Goal: Task Accomplishment & Management: Manage account settings

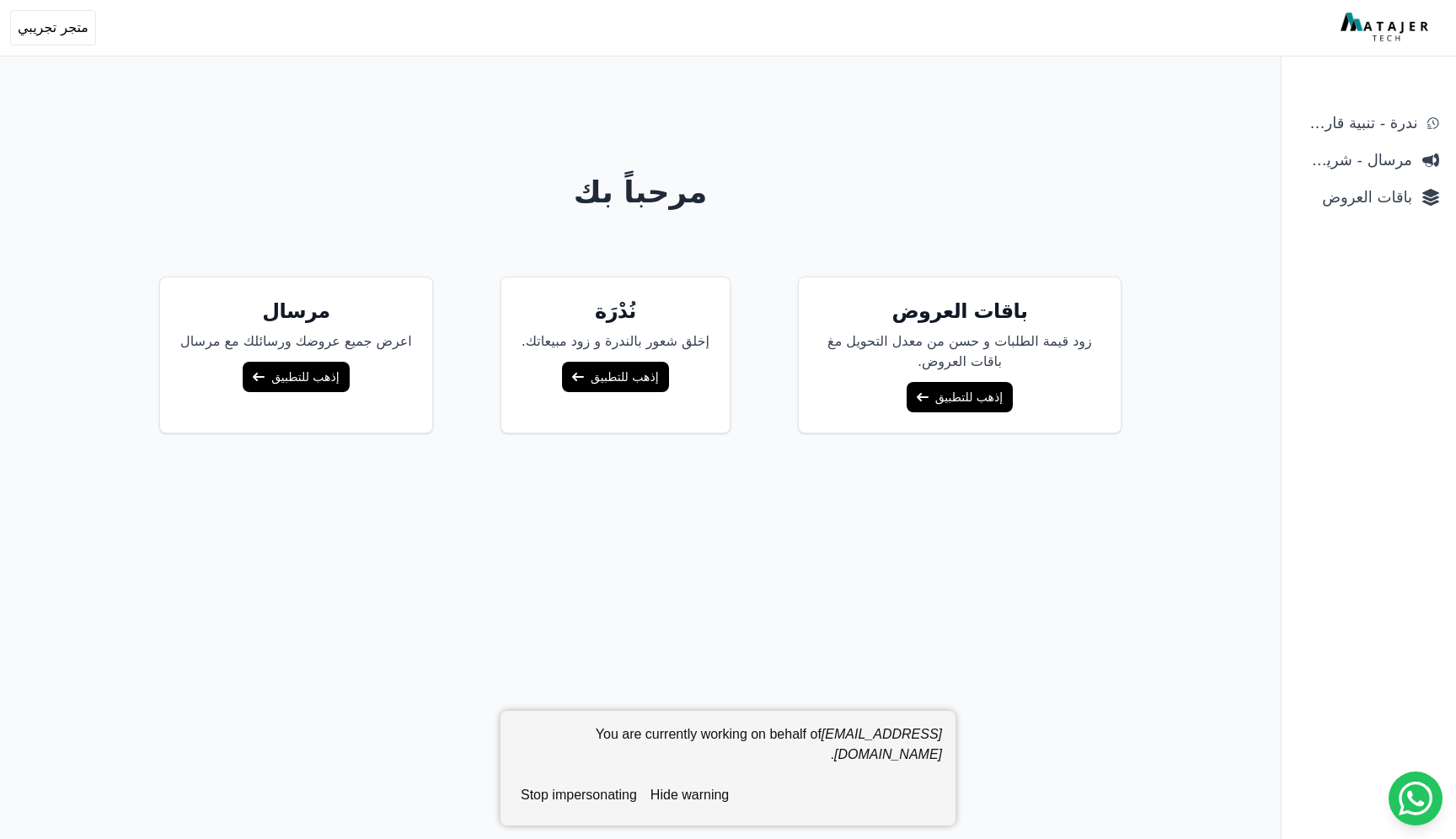
click at [940, 398] on link "إذهب للتطبيق" at bounding box center [960, 397] width 106 height 30
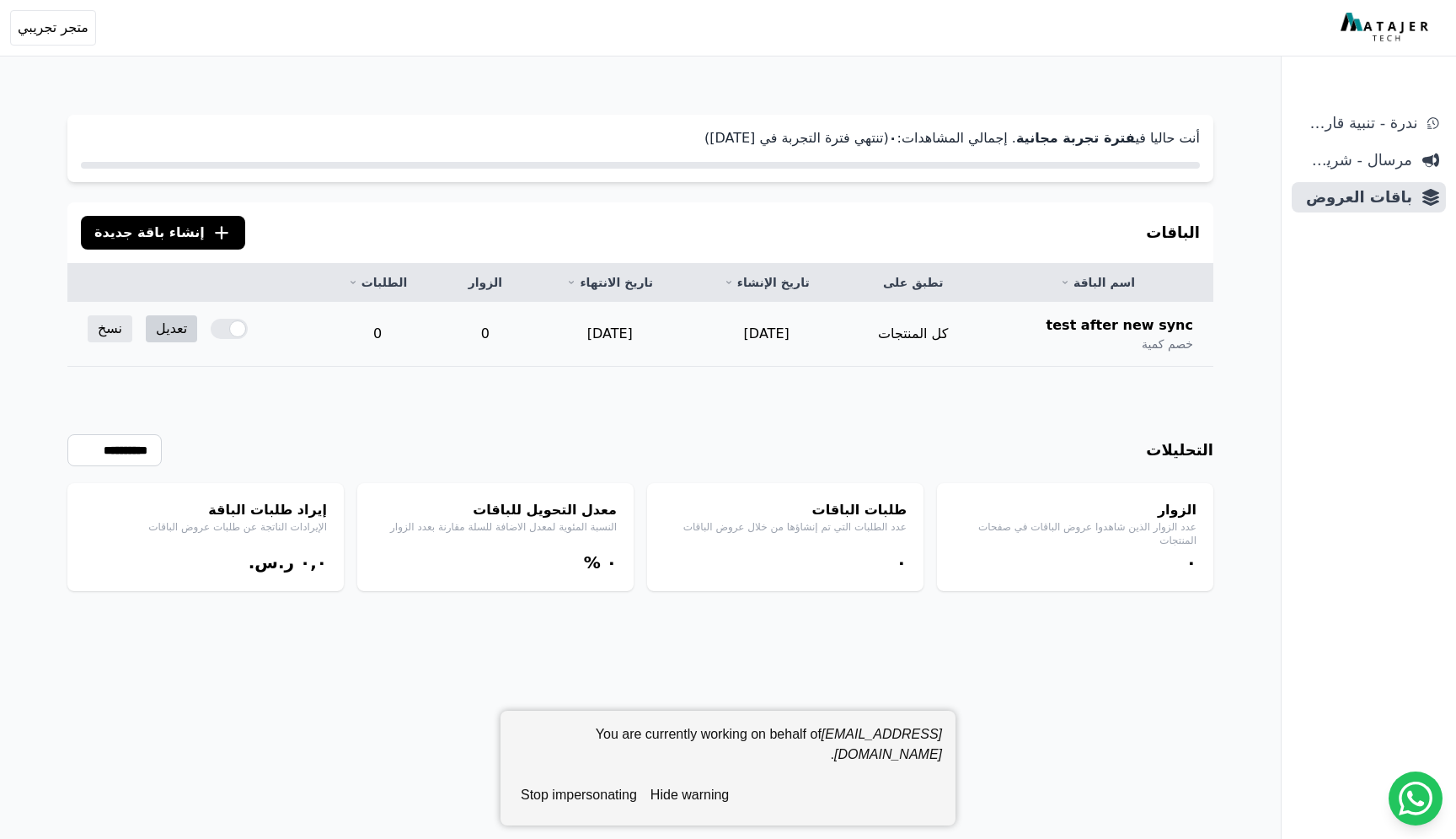
click at [169, 331] on link "تعديل" at bounding box center [172, 329] width 51 height 27
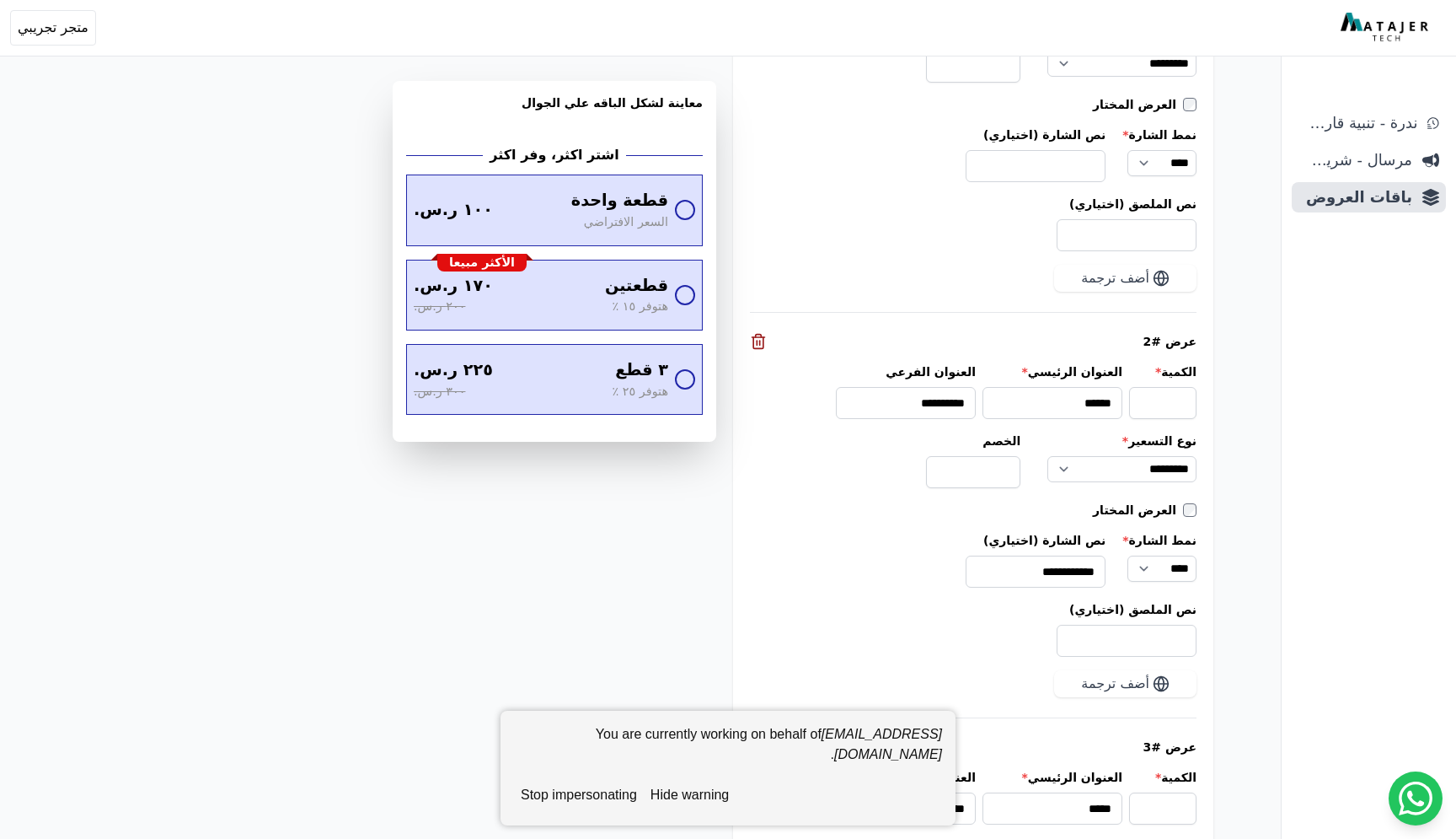
scroll to position [2271, 0]
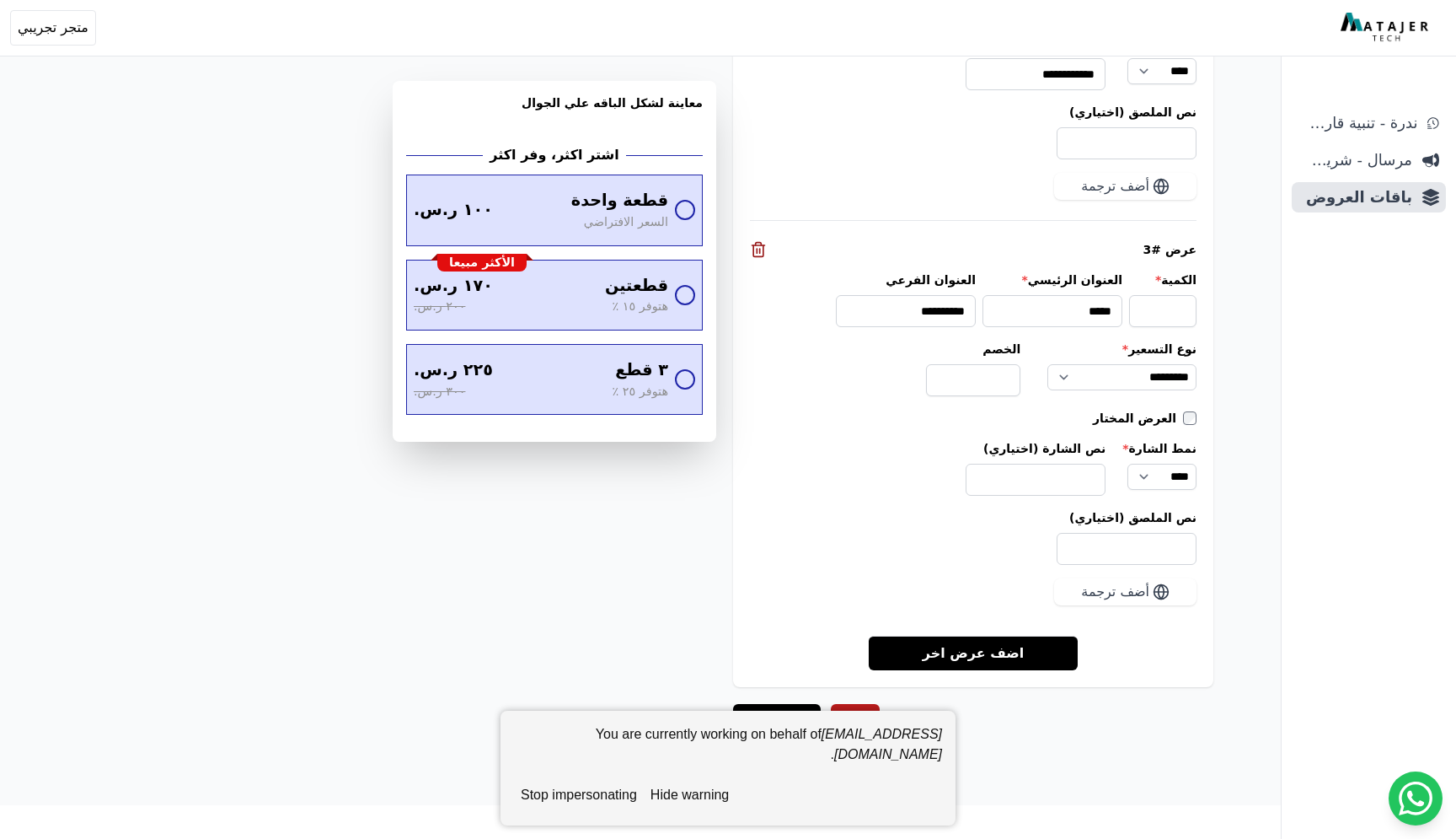
click at [715, 792] on button "hide warning" at bounding box center [690, 795] width 92 height 34
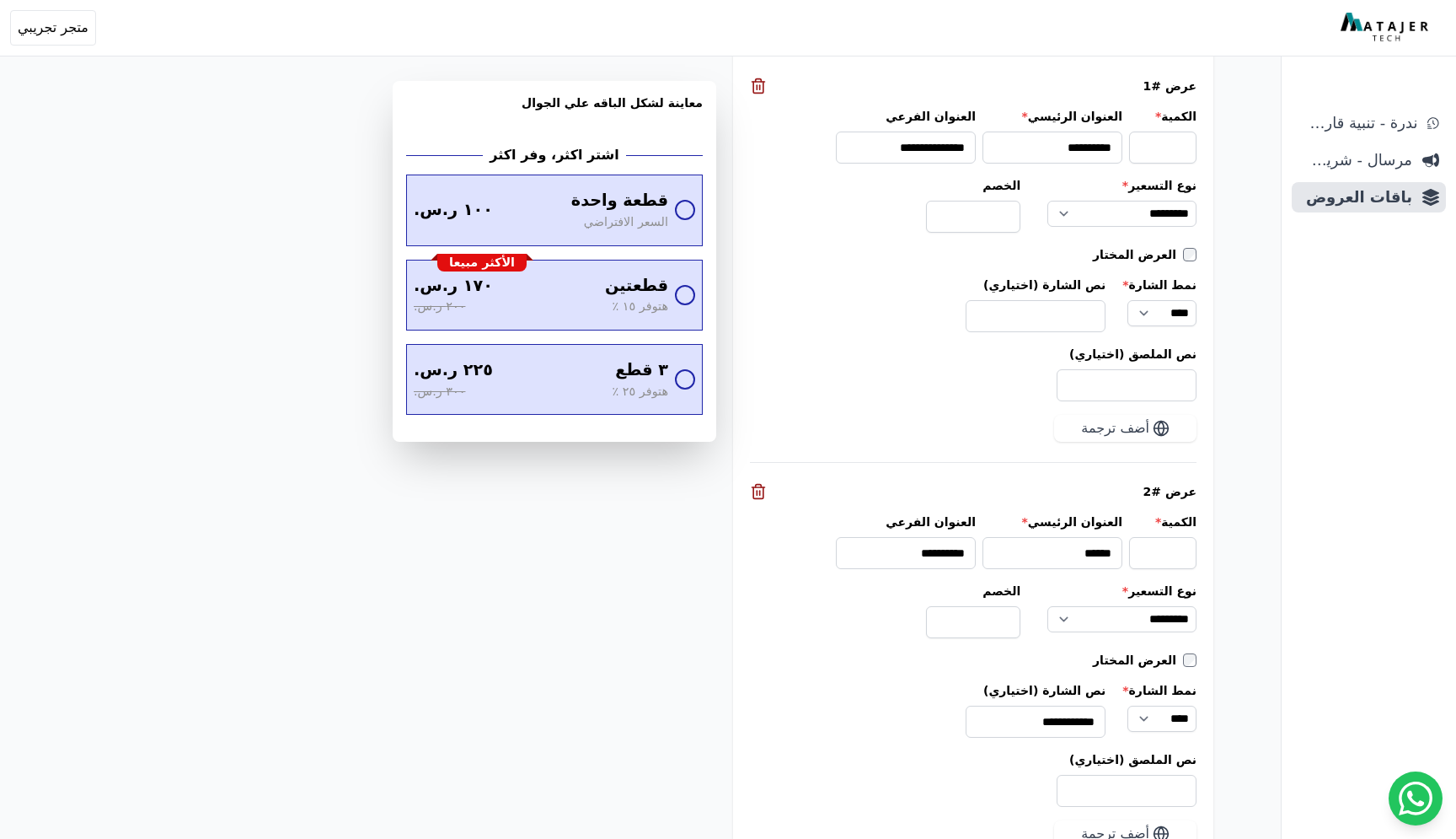
scroll to position [1622, 0]
click at [759, 490] on icon at bounding box center [758, 493] width 16 height 16
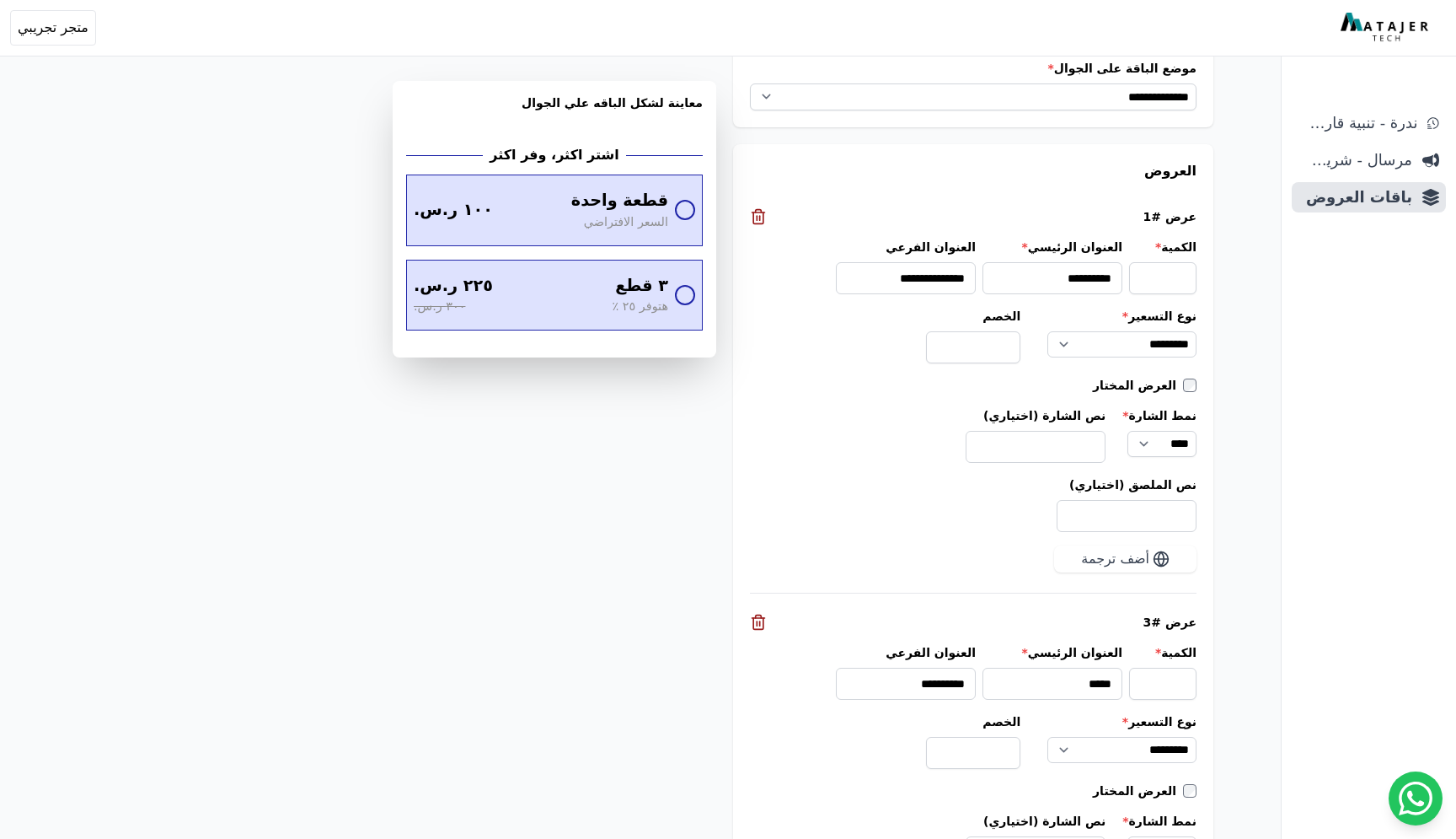
scroll to position [1483, 0]
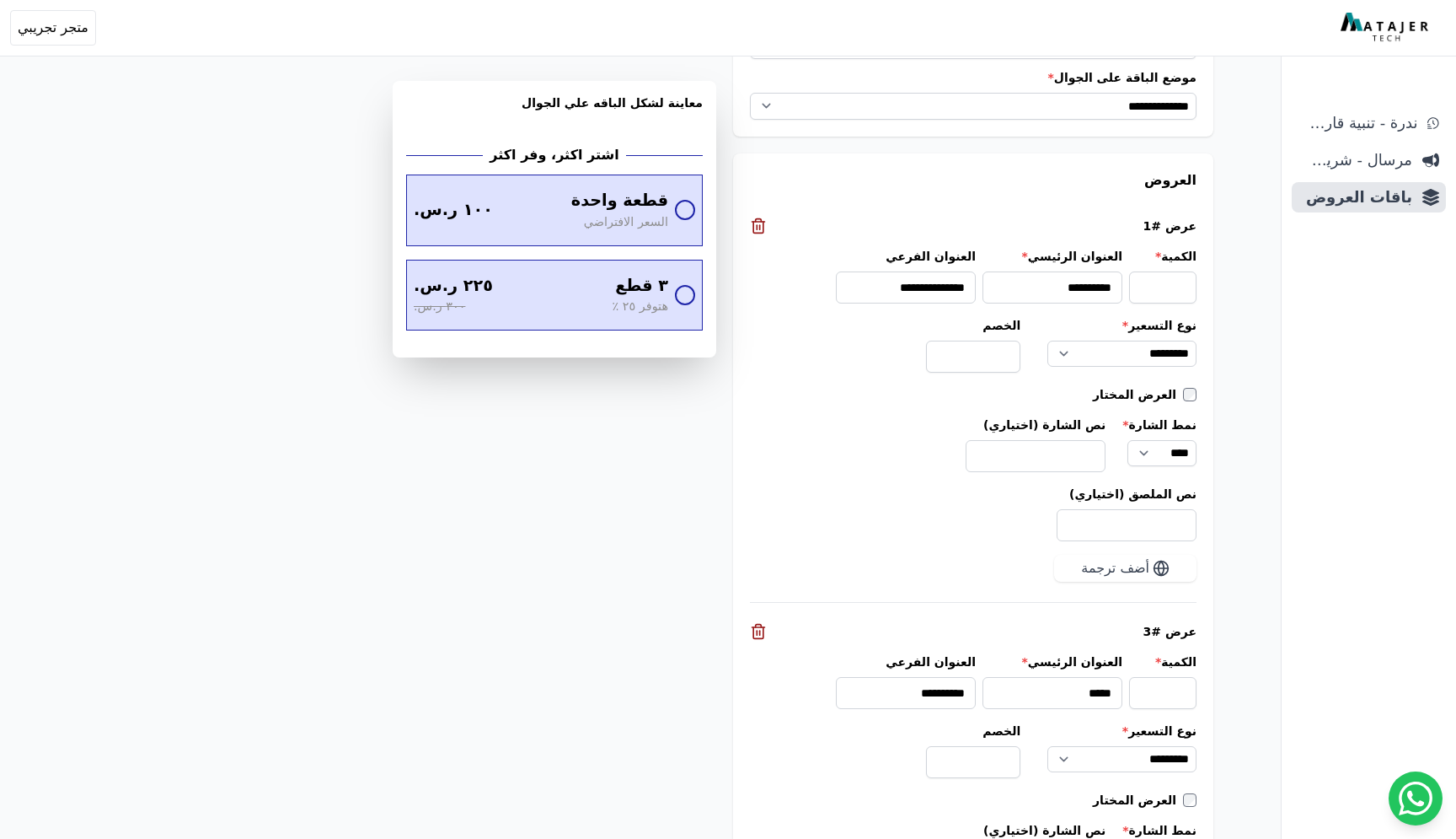
click at [757, 235] on div "**********" at bounding box center [973, 399] width 447 height 405
click at [759, 228] on icon at bounding box center [758, 226] width 16 height 16
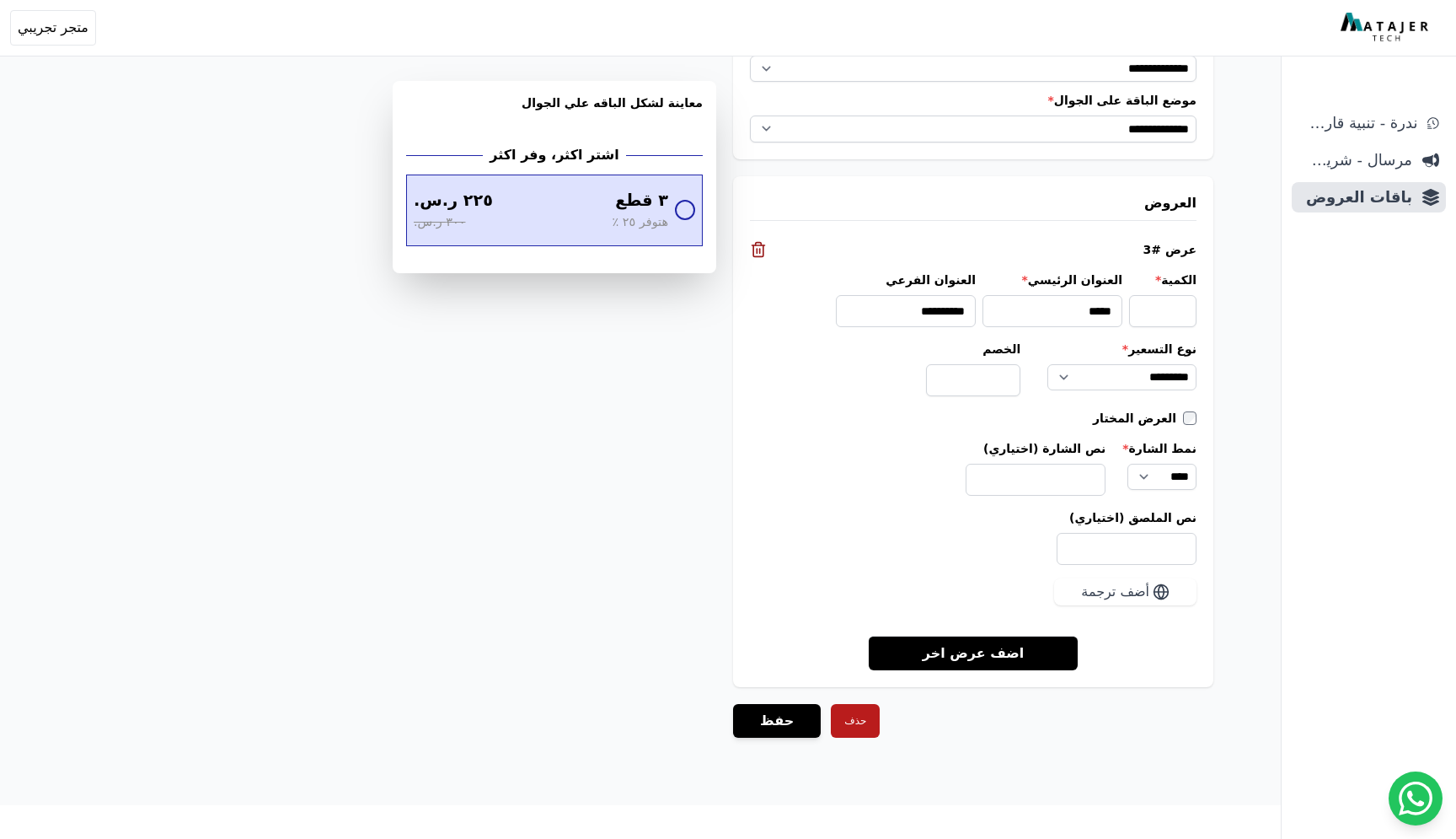
scroll to position [1460, 0]
click at [780, 720] on button "حفظ" at bounding box center [777, 720] width 88 height 34
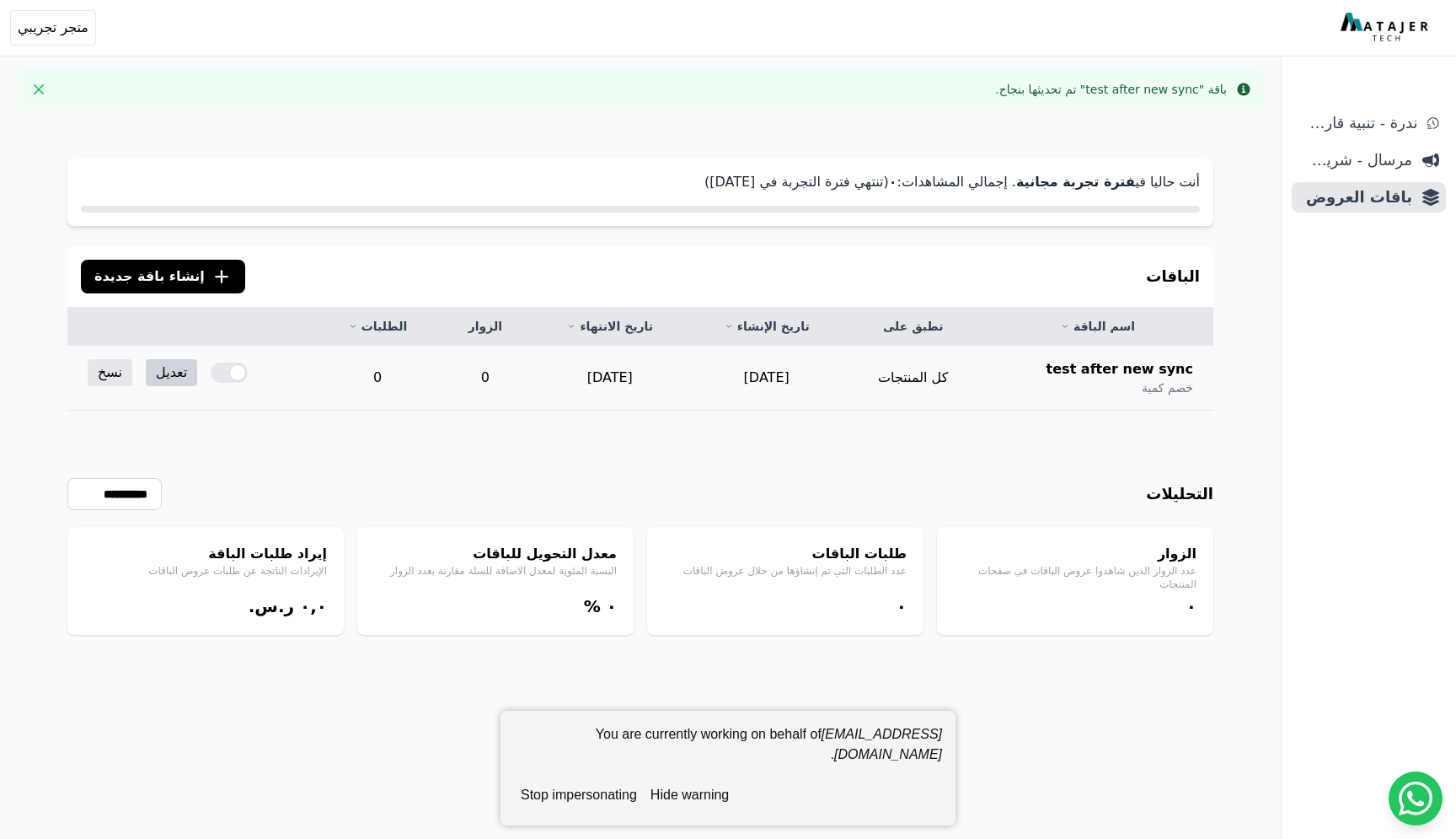
click at [156, 378] on link "تعديل" at bounding box center [172, 373] width 51 height 27
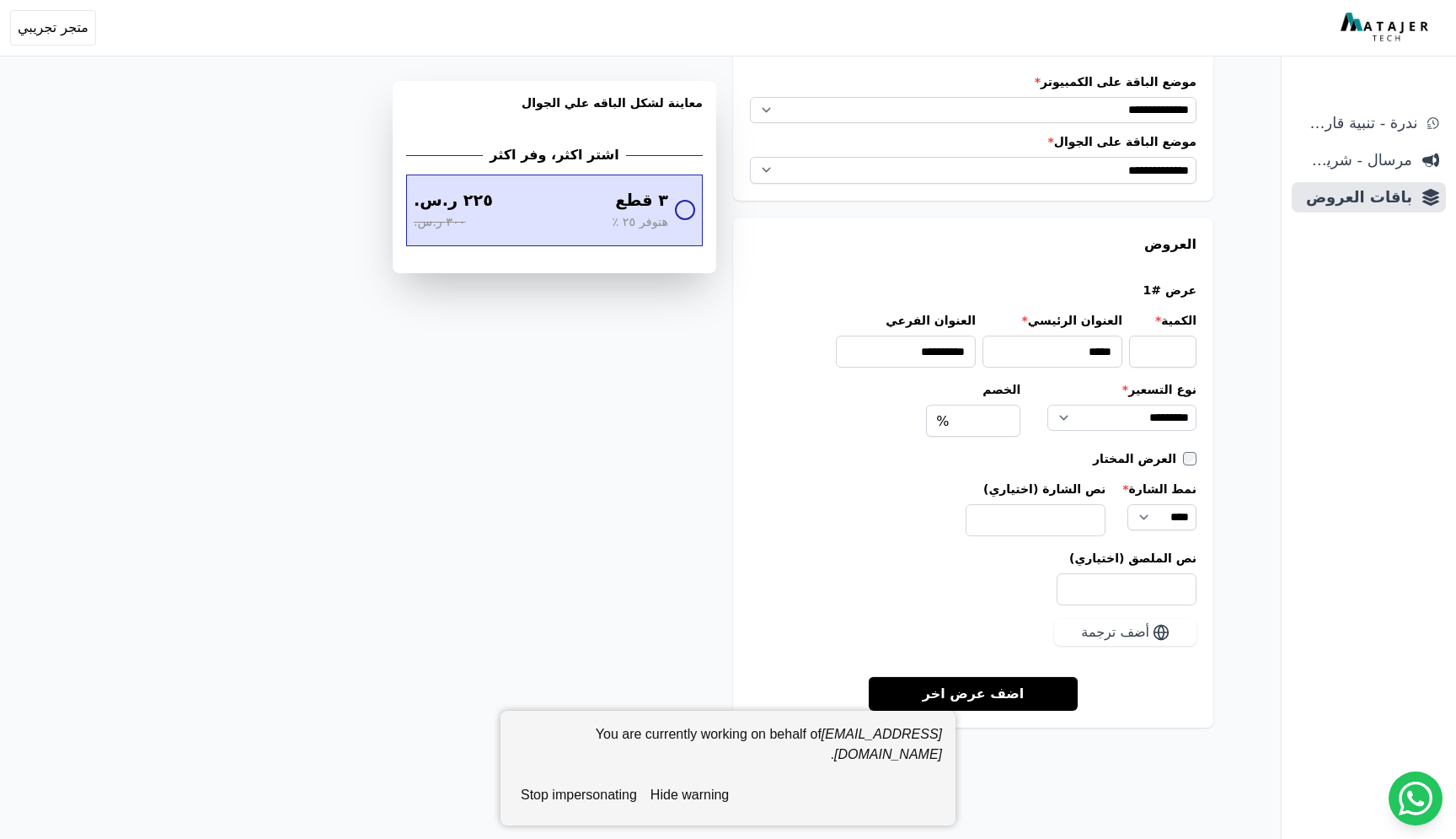
scroll to position [1460, 0]
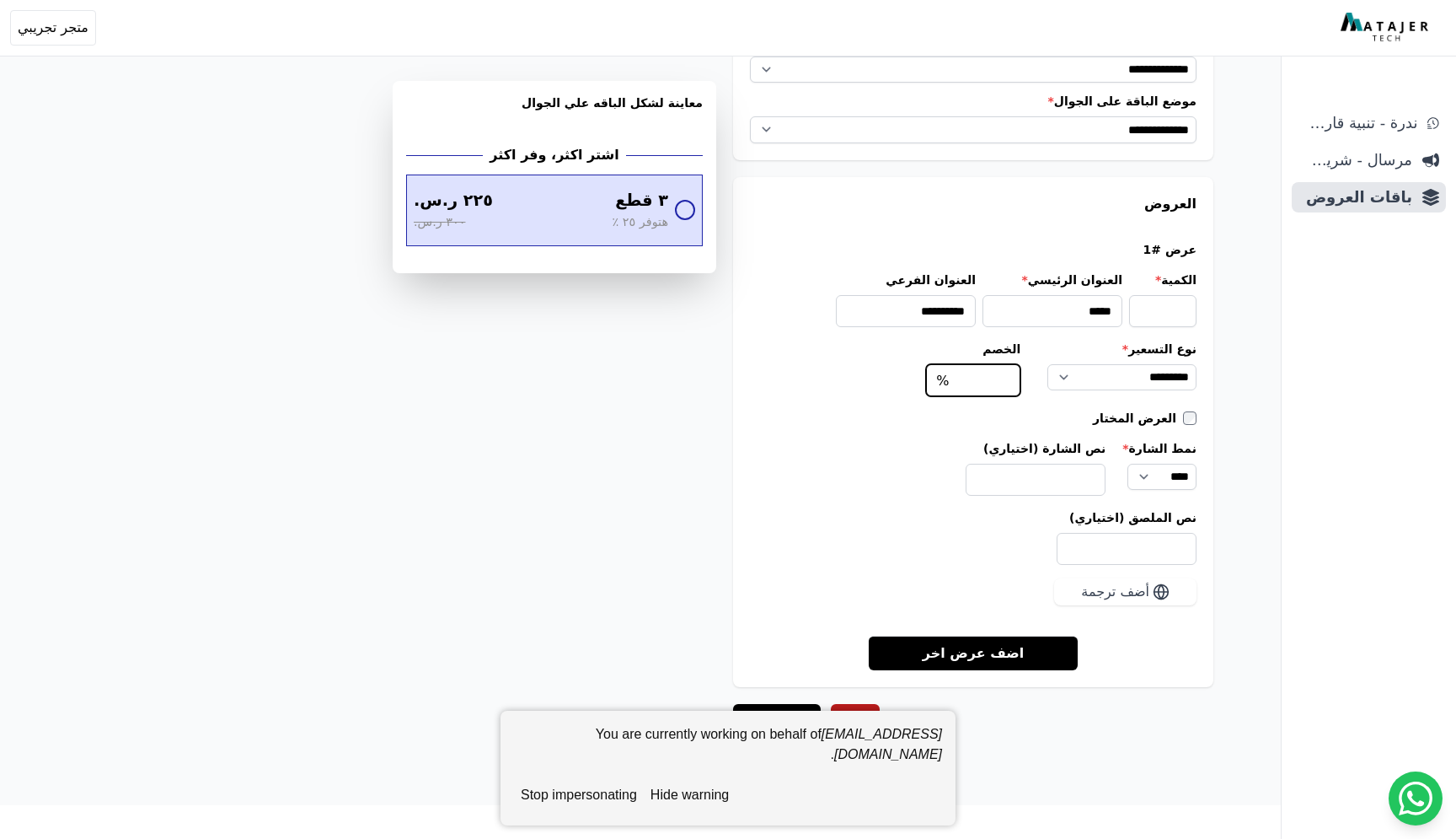
click at [991, 379] on input "****" at bounding box center [973, 380] width 94 height 32
type input "****"
click at [700, 802] on button "hide warning" at bounding box center [690, 795] width 92 height 34
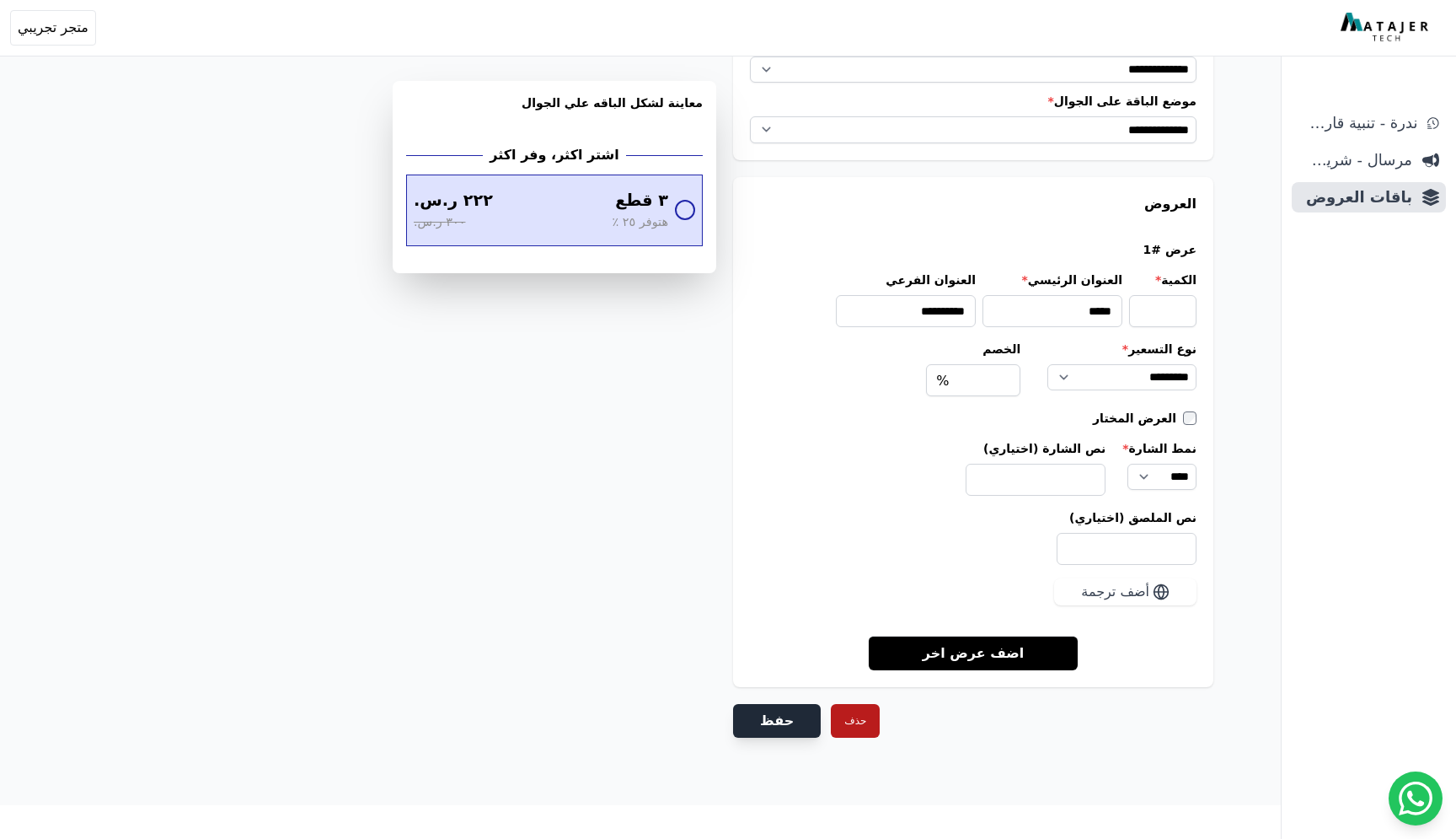
click at [776, 722] on button "حفظ" at bounding box center [777, 720] width 88 height 34
